Goal: Use online tool/utility

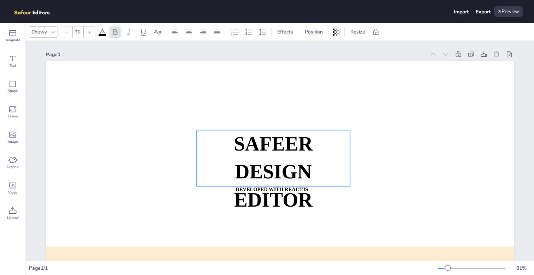
click at [260, 148] on strong "SAFEER" at bounding box center [273, 144] width 79 height 22
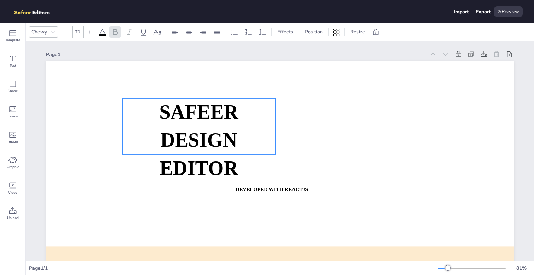
drag, startPoint x: 236, startPoint y: 134, endPoint x: 179, endPoint y: 110, distance: 61.7
click at [179, 110] on strong "SAFEER" at bounding box center [198, 112] width 79 height 22
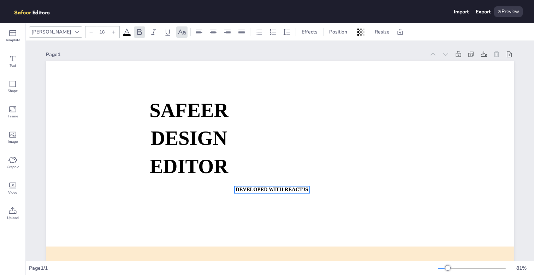
click at [238, 190] on strong "DEVELOPED WITH REACTJS" at bounding box center [271, 190] width 72 height 6
drag, startPoint x: 245, startPoint y: 190, endPoint x: 133, endPoint y: 194, distance: 111.6
click at [133, 194] on strong "DEVELOPED WITH REACTJS" at bounding box center [166, 192] width 72 height 6
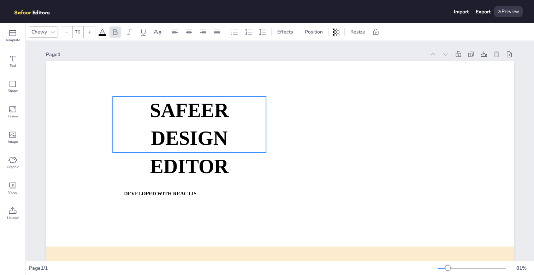
click at [173, 148] on strong "DESIGN EDITOR" at bounding box center [189, 152] width 78 height 50
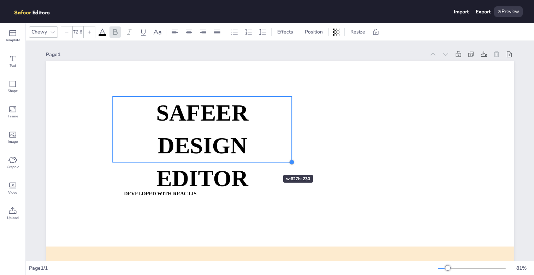
type input "72.2"
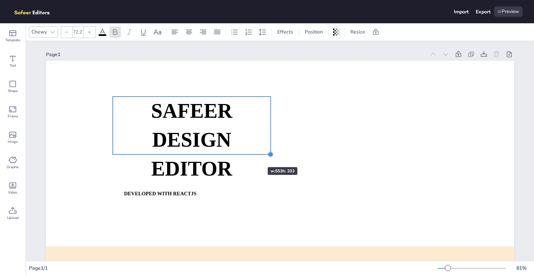
drag, startPoint x: 266, startPoint y: 153, endPoint x: 246, endPoint y: 155, distance: 19.5
click at [246, 155] on div "SAFEER DESIGN EDITOR DEVELOPED WITH REACTJS WHATSAPP: [URL][DOMAIN_NAME][PHONE_…" at bounding box center [280, 193] width 468 height 264
click at [18, 155] on div "Graphic" at bounding box center [12, 162] width 25 height 25
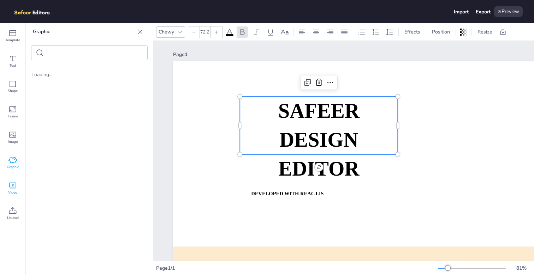
click at [10, 189] on icon at bounding box center [12, 185] width 8 height 8
click at [40, 66] on img at bounding box center [49, 64] width 37 height 37
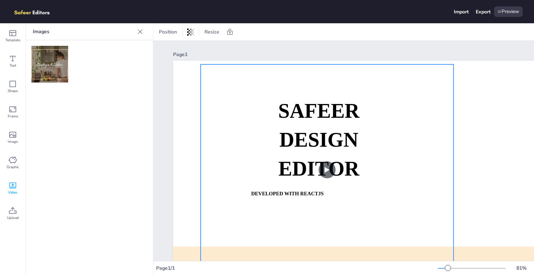
drag, startPoint x: 306, startPoint y: 117, endPoint x: 226, endPoint y: 91, distance: 84.4
click at [226, 91] on video at bounding box center [326, 170] width 253 height 211
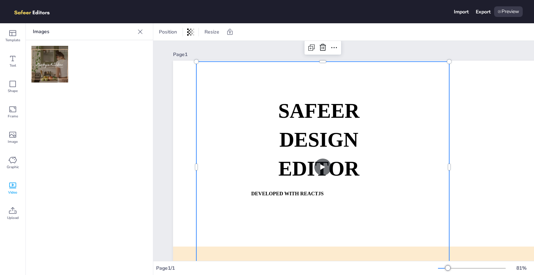
click at [240, 120] on video at bounding box center [322, 167] width 253 height 211
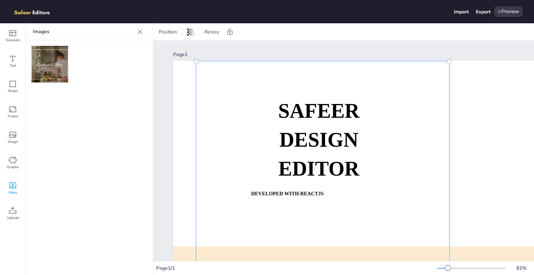
click at [251, 126] on div at bounding box center [322, 167] width 261 height 219
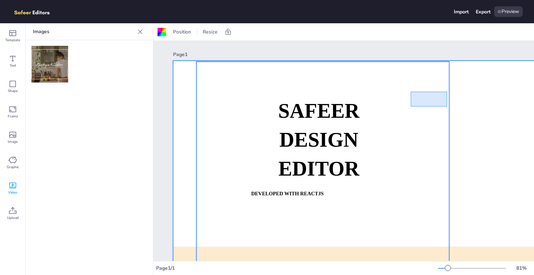
drag, startPoint x: 410, startPoint y: 107, endPoint x: 445, endPoint y: 95, distance: 36.8
click at [446, 95] on video at bounding box center [322, 167] width 253 height 211
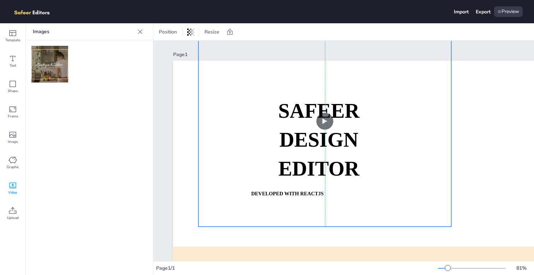
drag, startPoint x: 427, startPoint y: 110, endPoint x: 425, endPoint y: 66, distance: 43.8
click at [425, 66] on video at bounding box center [324, 121] width 253 height 211
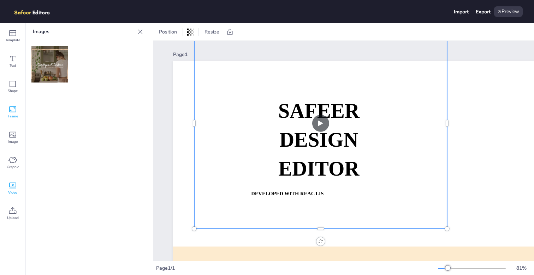
click at [10, 112] on icon at bounding box center [12, 110] width 7 height 6
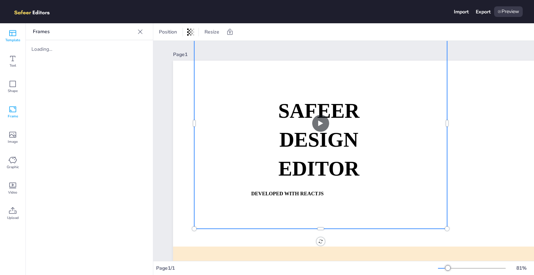
click at [13, 31] on icon at bounding box center [12, 33] width 8 height 8
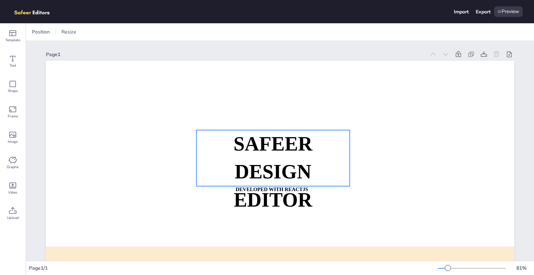
drag, startPoint x: 260, startPoint y: 138, endPoint x: 207, endPoint y: 118, distance: 56.2
click at [206, 61] on div "SAFEER DESIGN EDITOR DEVELOPED WITH REACTJS WHATSAPP: [URL][DOMAIN_NAME][PHONE_…" at bounding box center [280, 61] width 468 height 0
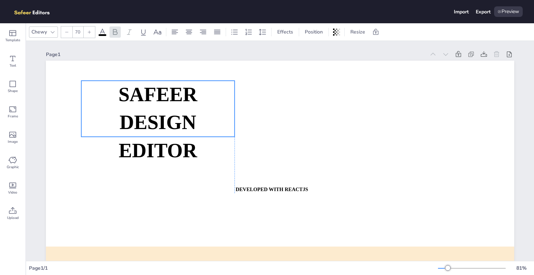
drag, startPoint x: 217, startPoint y: 130, endPoint x: 161, endPoint y: 96, distance: 65.1
click at [161, 96] on strong "SAFEER" at bounding box center [157, 95] width 79 height 22
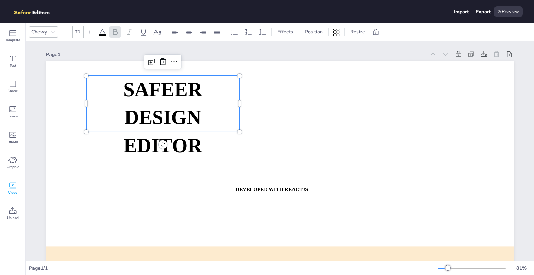
click at [17, 188] on div "Video" at bounding box center [12, 188] width 25 height 25
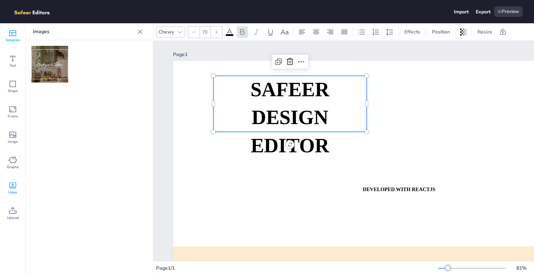
click at [10, 33] on icon at bounding box center [12, 33] width 8 height 8
